Goal: Task Accomplishment & Management: Complete application form

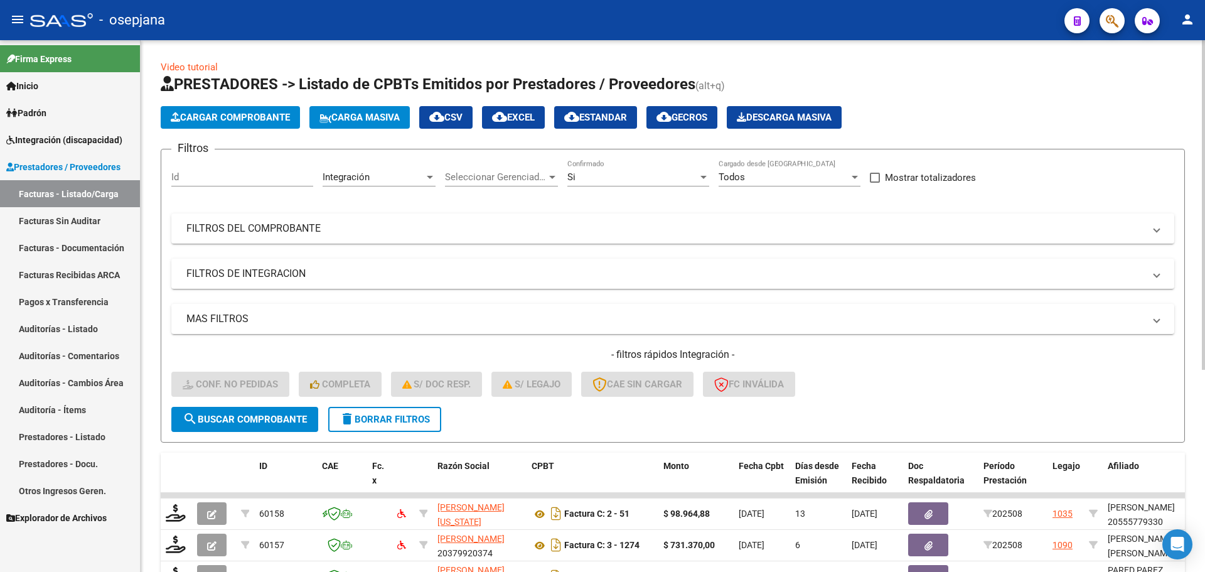
scroll to position [326, 0]
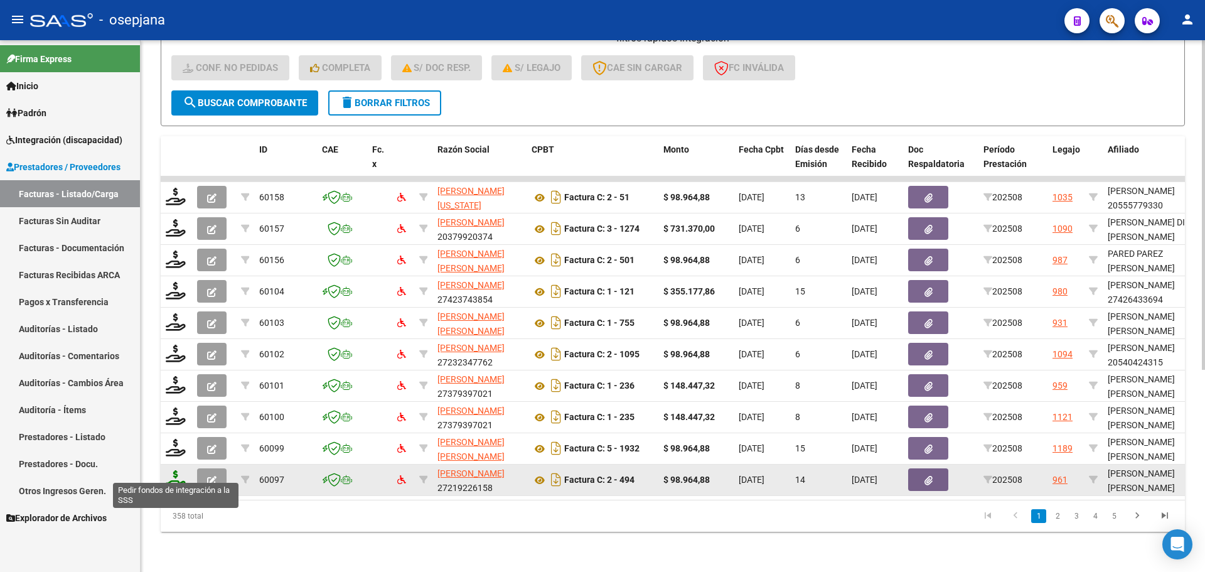
click at [172, 474] on icon at bounding box center [176, 479] width 20 height 18
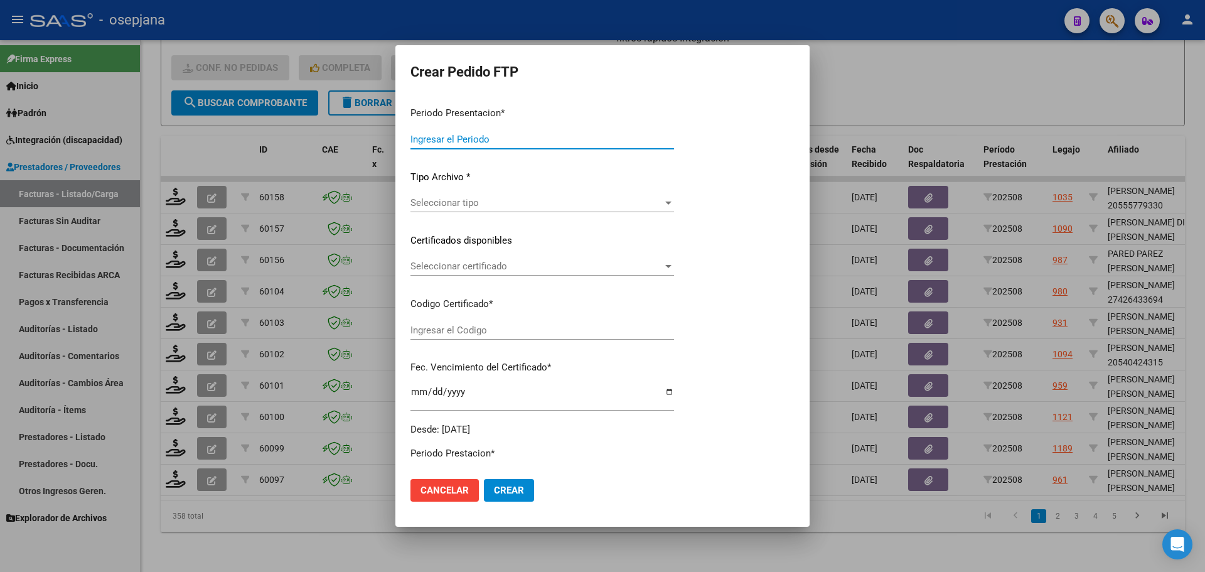
type input "202508"
type input "$ 98.964,88"
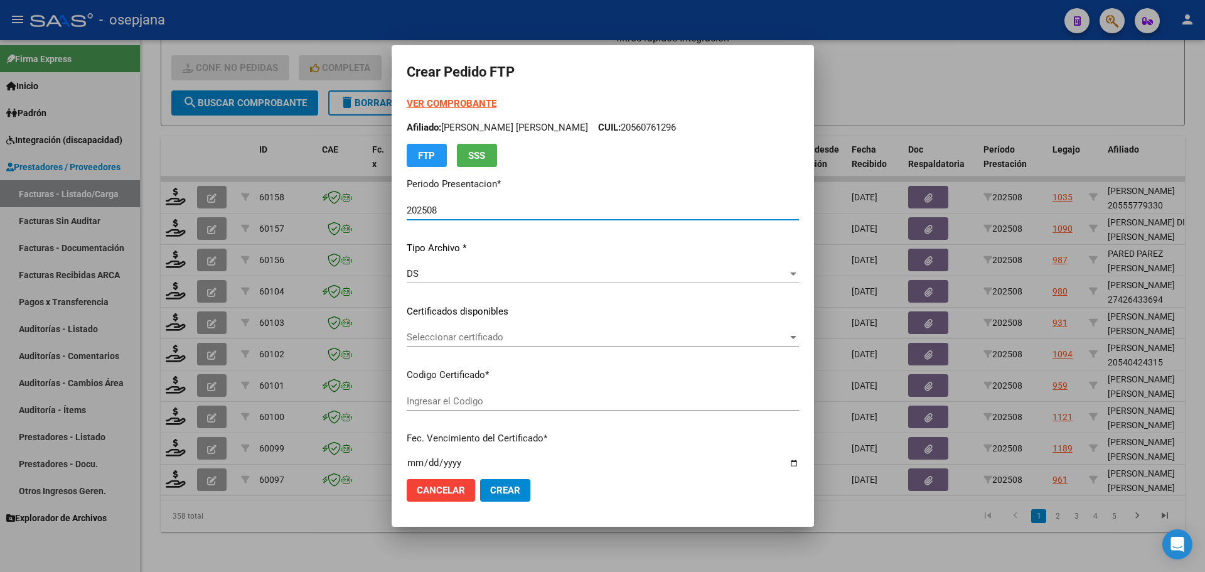
type input "ARG02000528585282024070420290704BSAS415"
type input "[DATE]"
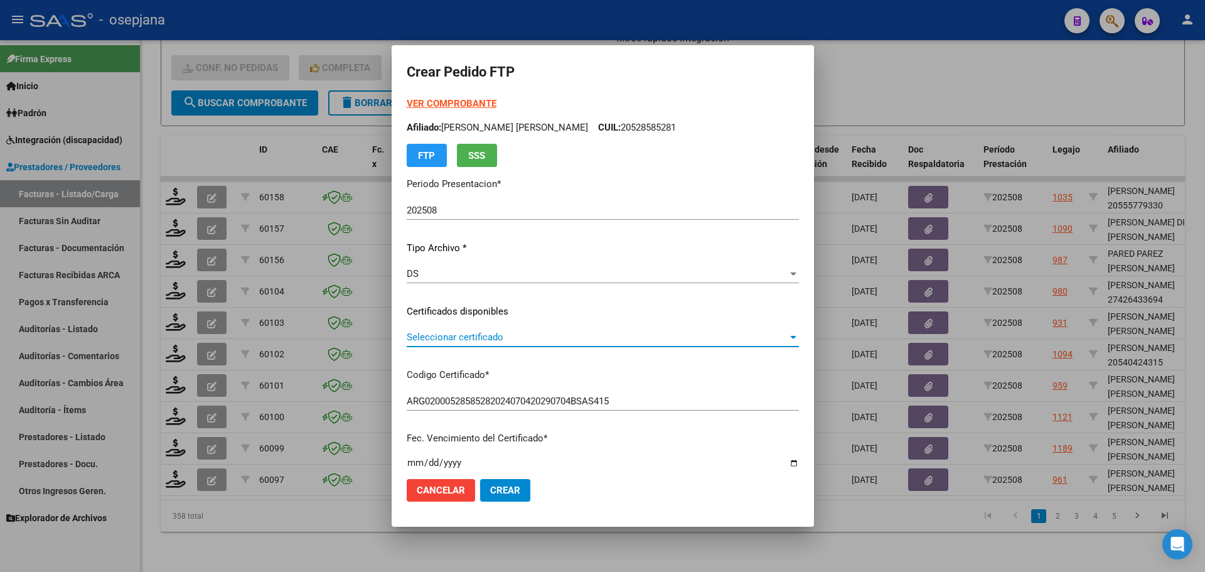
click at [447, 332] on span "Seleccionar certificado" at bounding box center [597, 336] width 381 height 11
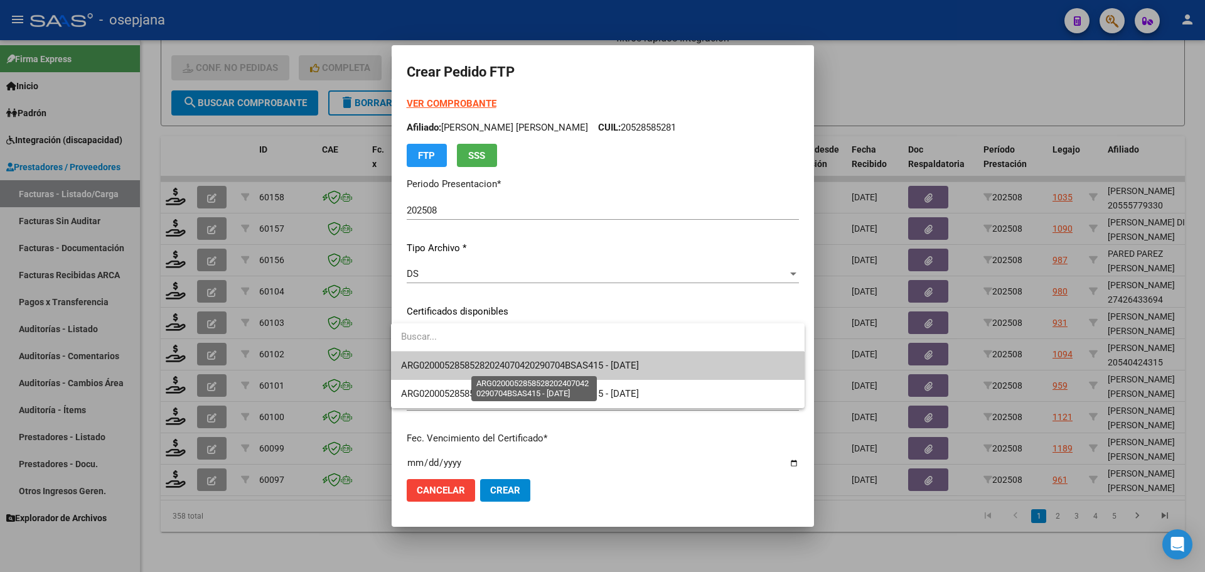
drag, startPoint x: 447, startPoint y: 332, endPoint x: 458, endPoint y: 362, distance: 31.6
click at [458, 362] on span "ARG02000528585282024070420290704BSAS415 - [DATE]" at bounding box center [520, 364] width 238 height 11
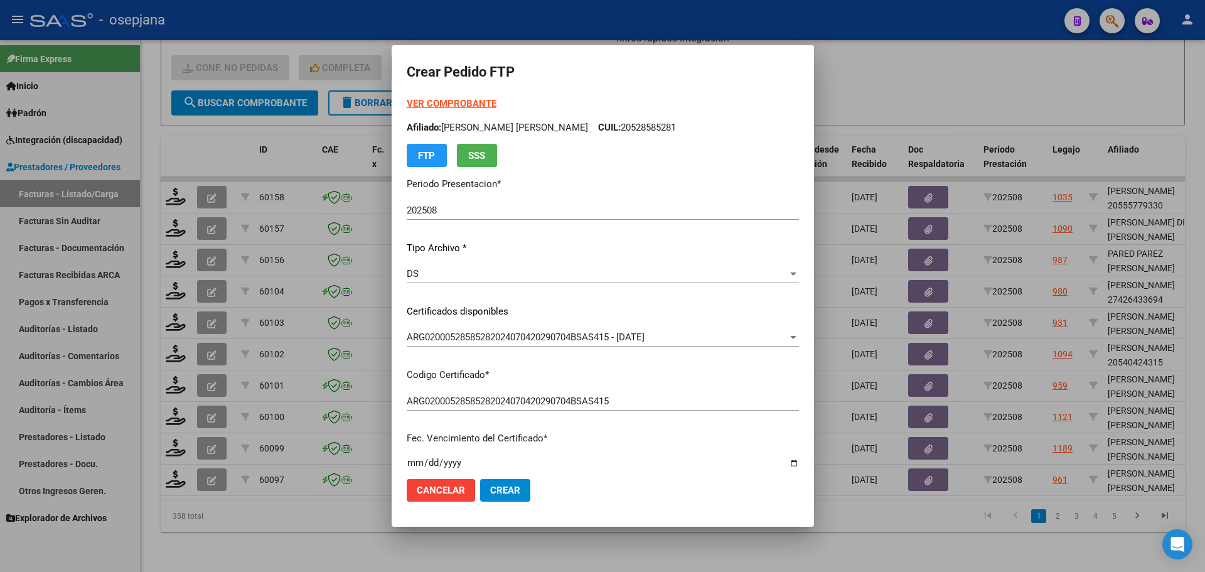
click at [447, 99] on strong "VER COMPROBANTE" at bounding box center [452, 103] width 90 height 11
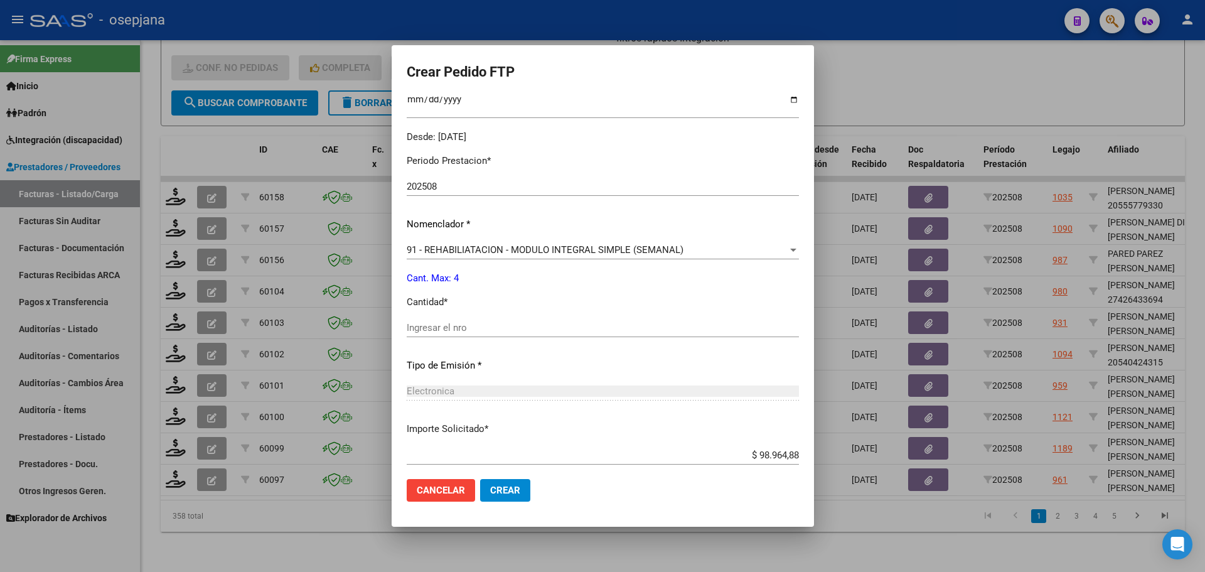
scroll to position [376, 0]
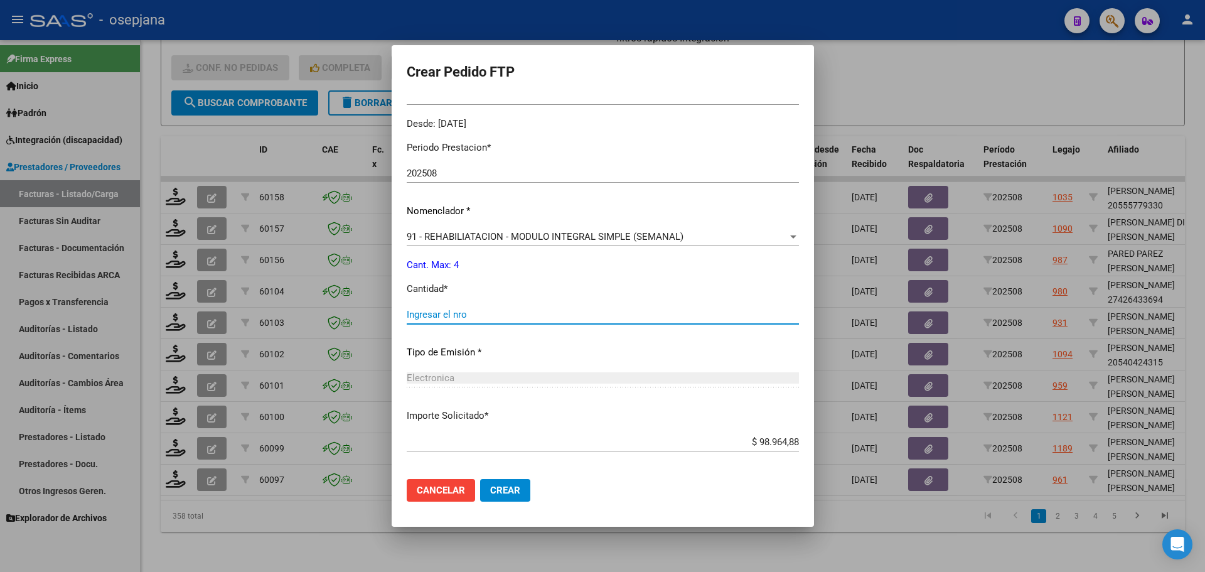
click at [455, 314] on input "Ingresar el nro" at bounding box center [603, 314] width 392 height 11
type input "4"
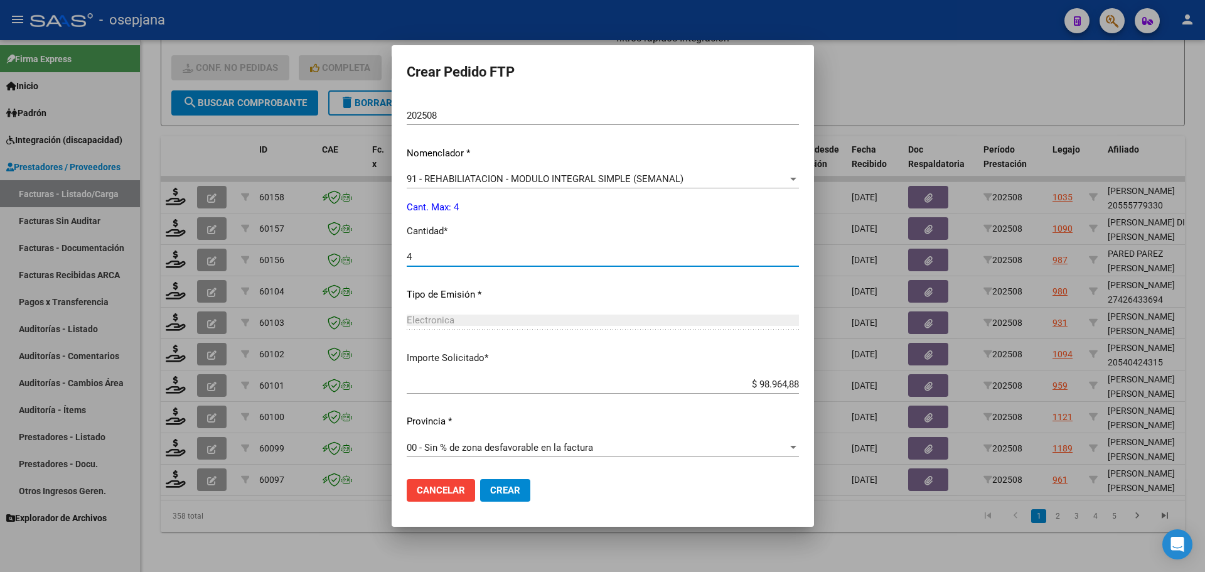
click at [497, 486] on span "Crear" at bounding box center [505, 489] width 30 height 11
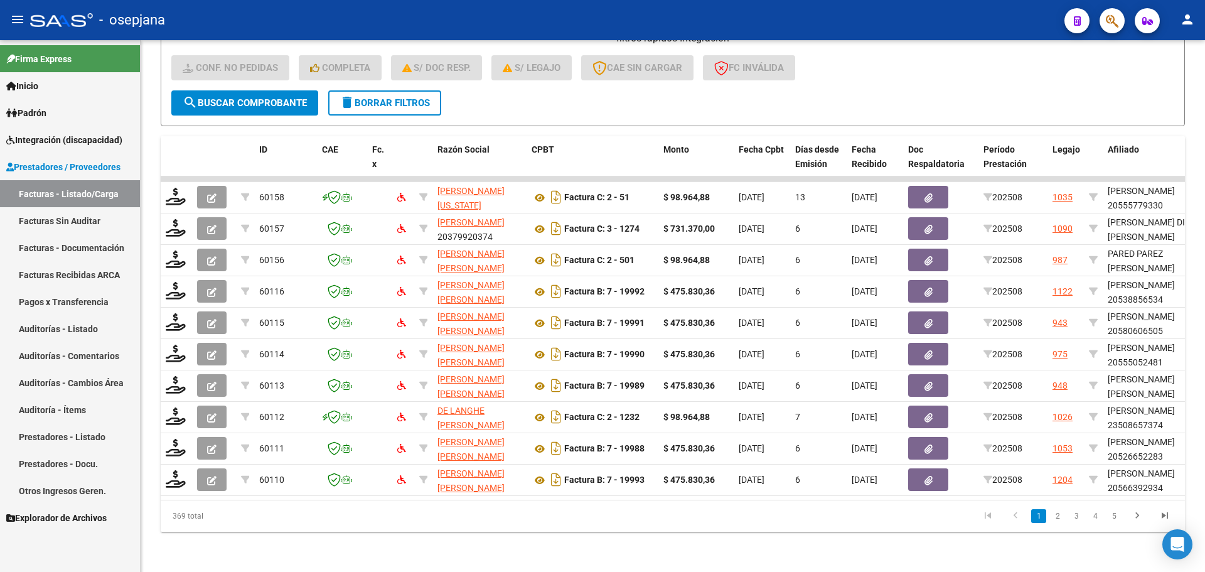
click at [82, 134] on span "Integración (discapacidad)" at bounding box center [64, 140] width 116 height 14
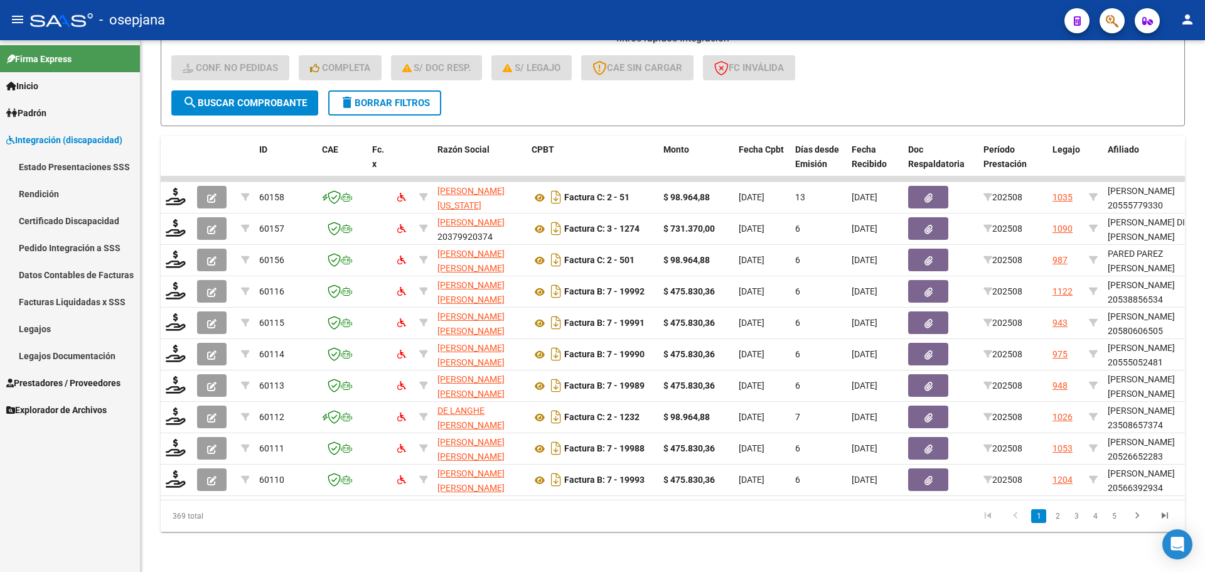
click at [49, 245] on link "Pedido Integración a SSS" at bounding box center [70, 247] width 140 height 27
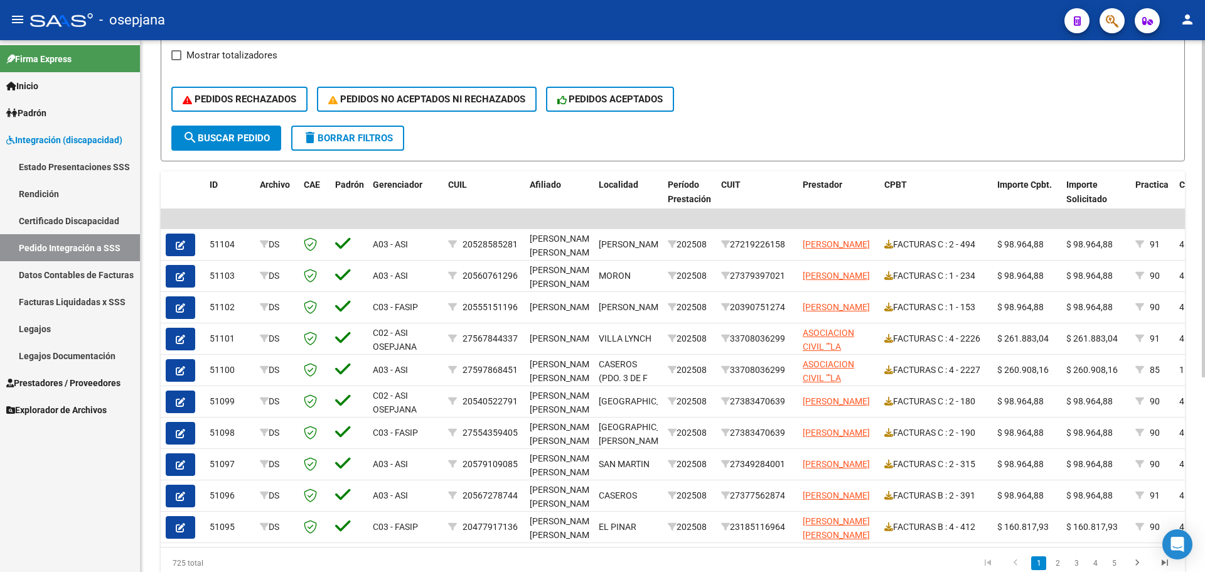
scroll to position [307, 0]
